Goal: Navigation & Orientation: Find specific page/section

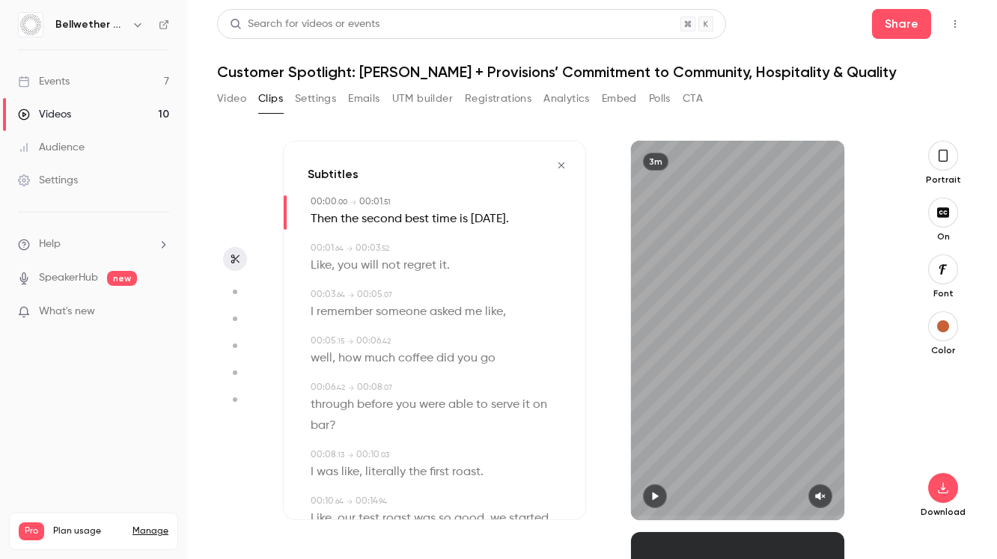
click at [108, 104] on link "Videos 10" at bounding box center [93, 114] width 187 height 33
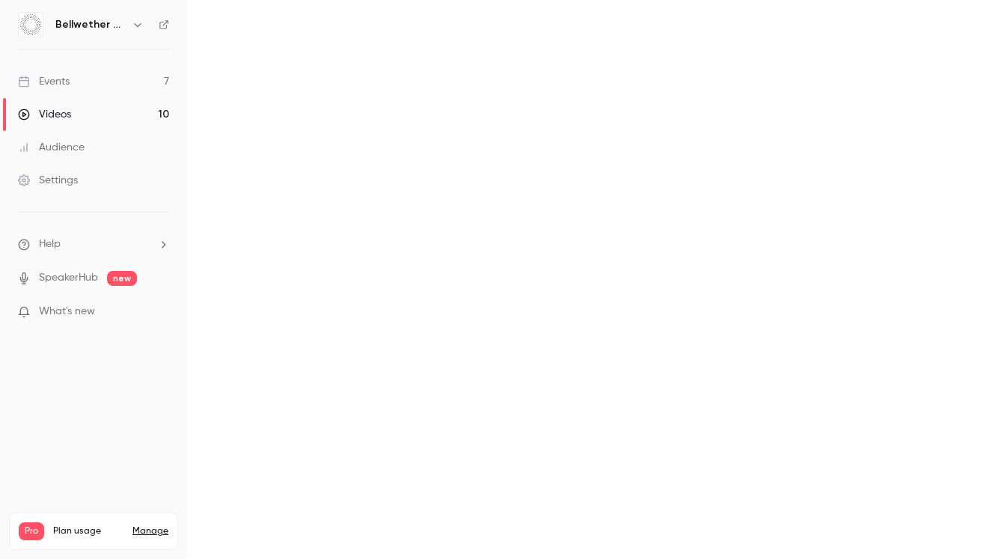
click at [94, 74] on link "Events 7" at bounding box center [93, 81] width 187 height 33
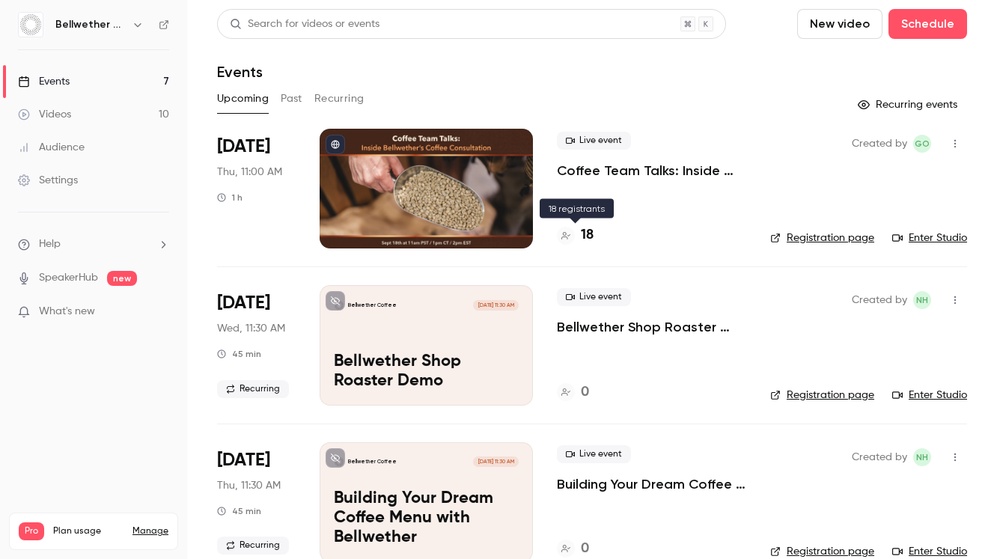
click at [576, 229] on div "18" at bounding box center [575, 235] width 37 height 20
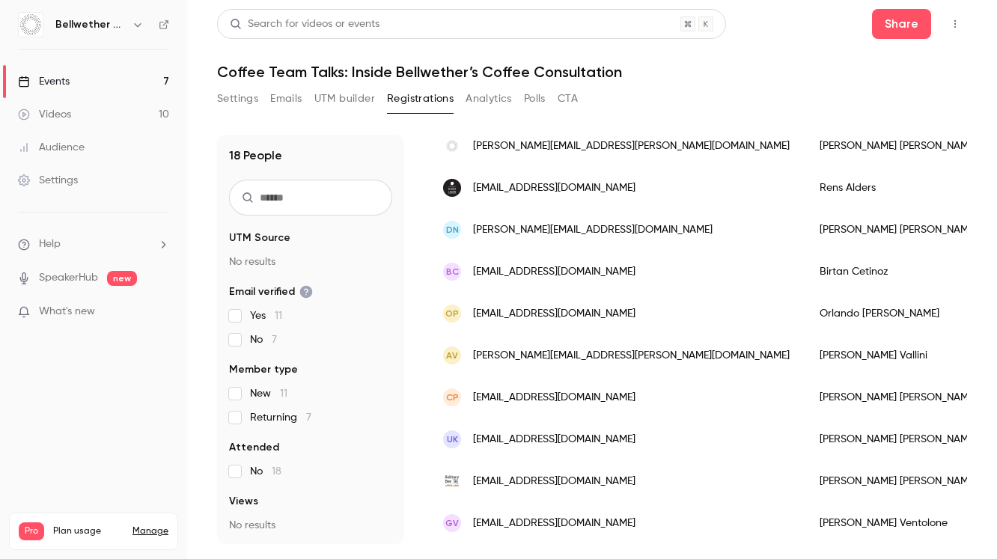
scroll to position [499, 0]
